Goal: Information Seeking & Learning: Learn about a topic

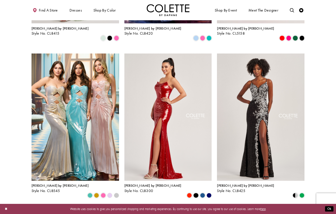
scroll to position [709, 0]
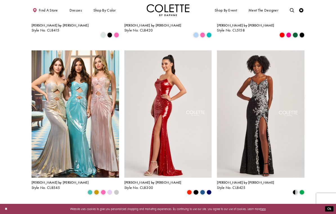
click at [262, 113] on img "Visit Colette by Daphne Style No. CL8425 Page" at bounding box center [261, 113] width 88 height 127
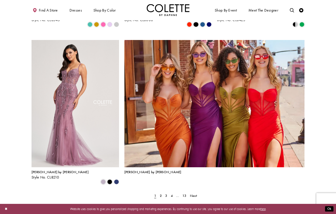
scroll to position [879, 0]
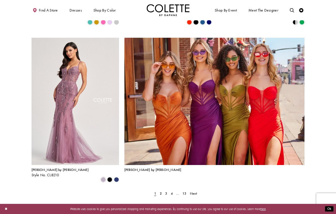
click at [160, 191] on span "2" at bounding box center [161, 193] width 2 height 5
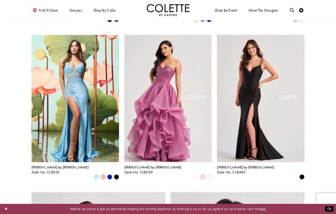
scroll to position [567, 0]
click at [89, 101] on img "Visit Colette by Daphne Style No. CL8535 Page" at bounding box center [76, 98] width 88 height 127
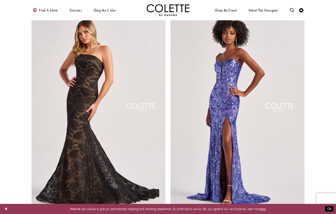
scroll to position [762, 0]
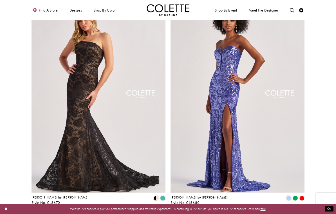
click at [276, 135] on img "Visit Colette by Daphne Style No. CL8680 Page" at bounding box center [238, 95] width 134 height 195
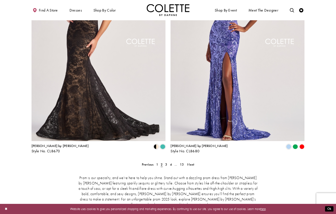
scroll to position [815, 0]
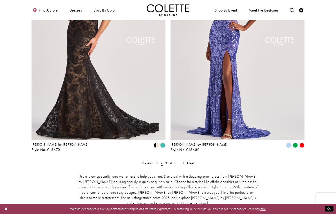
click at [167, 161] on span "3" at bounding box center [166, 163] width 2 height 5
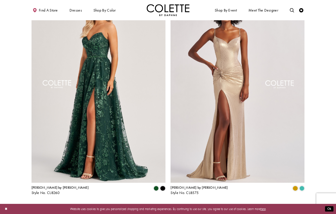
scroll to position [775, 0]
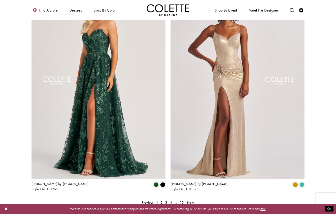
click at [171, 200] on span "4" at bounding box center [171, 202] width 2 height 5
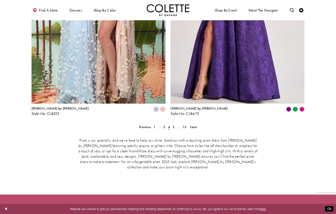
scroll to position [854, 0]
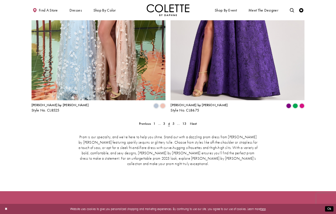
click at [171, 121] on link "5" at bounding box center [173, 124] width 5 height 6
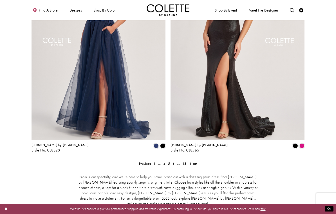
scroll to position [823, 0]
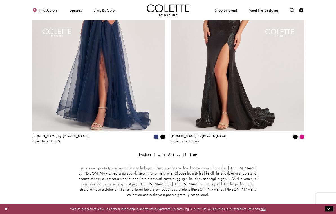
click at [173, 152] on span "6" at bounding box center [174, 154] width 2 height 5
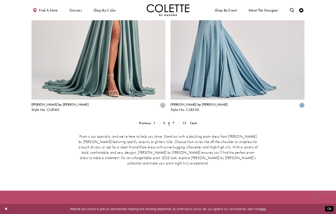
scroll to position [858, 0]
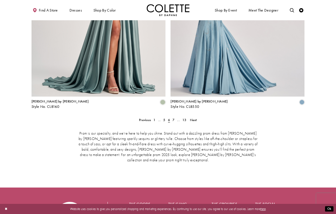
click at [173, 118] on span "7" at bounding box center [174, 120] width 2 height 5
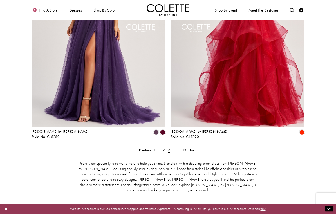
scroll to position [828, 0]
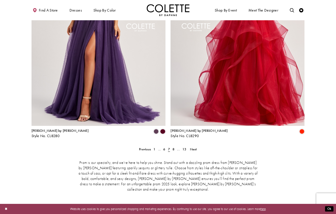
click at [172, 146] on link "8" at bounding box center [173, 149] width 5 height 6
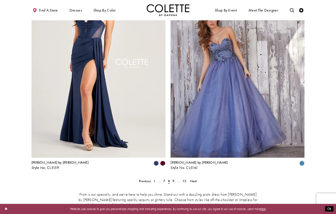
scroll to position [798, 0]
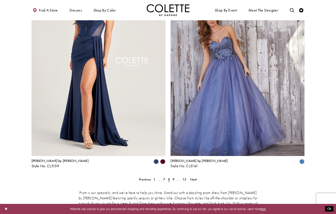
click at [173, 177] on span "9" at bounding box center [174, 179] width 2 height 5
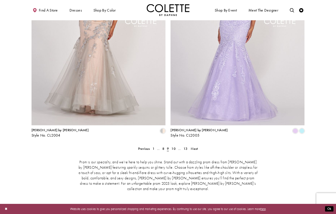
scroll to position [882, 0]
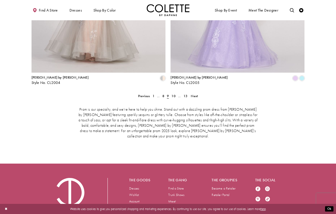
click at [175, 94] on span "10" at bounding box center [174, 96] width 4 height 5
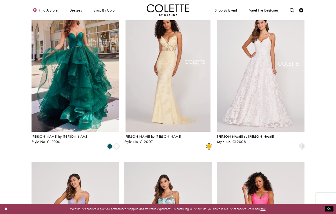
scroll to position [126, 0]
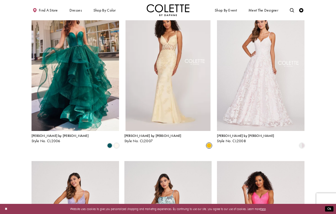
click at [186, 100] on link "Colette by Daphne Style No. CL2007" at bounding box center [168, 67] width 88 height 127
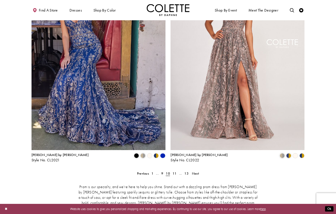
scroll to position [804, 0]
click at [173, 171] on span "11" at bounding box center [175, 173] width 4 height 5
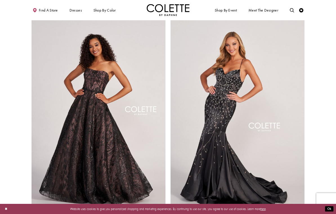
scroll to position [743, 0]
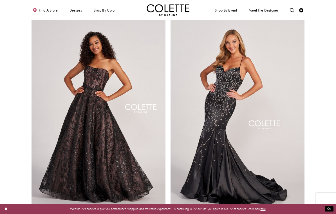
click at [290, 214] on polygon "Product List" at bounding box center [289, 217] width 6 height 6
click at [297, 214] on polygon "Product List" at bounding box center [295, 217] width 6 height 6
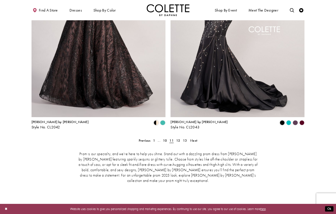
scroll to position [838, 0]
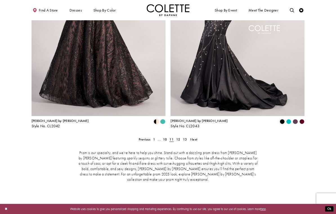
click at [177, 137] on span "12" at bounding box center [178, 139] width 4 height 5
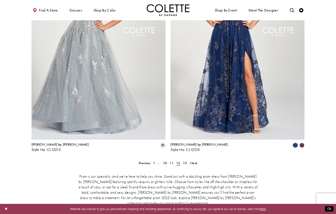
scroll to position [815, 0]
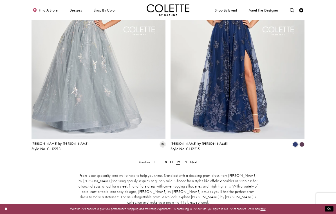
click at [186, 160] on span "13" at bounding box center [185, 162] width 4 height 5
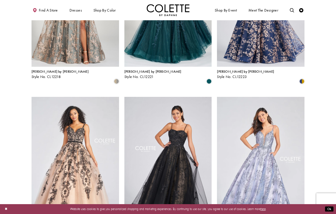
scroll to position [190, 0]
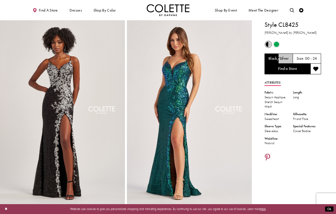
click at [96, 143] on img "Full size Style CL8425 Colette by Daphne #0 default Black/Silver frontface vert…" at bounding box center [62, 113] width 125 height 187
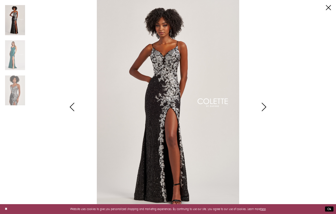
click at [199, 105] on img "Scroll List" at bounding box center [168, 107] width 178 height 214
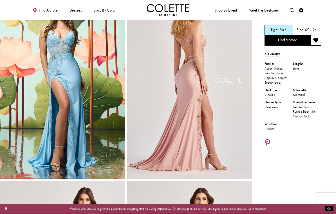
scroll to position [23, 0]
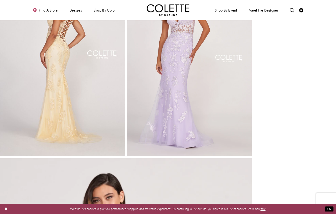
scroll to position [228, 0]
